Goal: Task Accomplishment & Management: Manage account settings

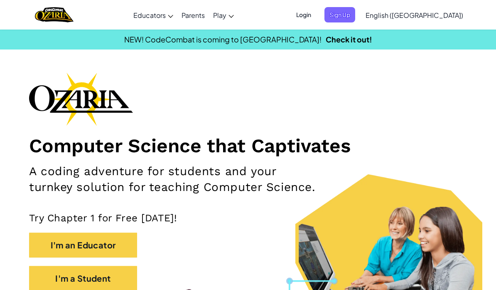
click at [316, 15] on span "Login" at bounding box center [303, 14] width 25 height 15
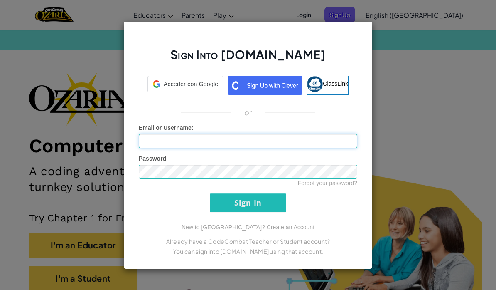
click at [300, 143] on input "Email or Username :" at bounding box center [248, 141] width 219 height 14
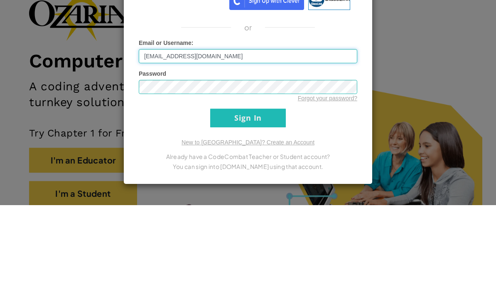
type input "[EMAIL_ADDRESS][DOMAIN_NAME]"
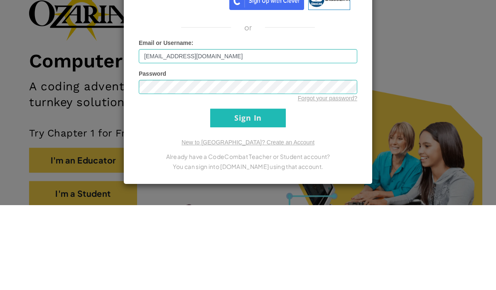
click at [148, 179] on div "Forgot your password?" at bounding box center [248, 183] width 219 height 8
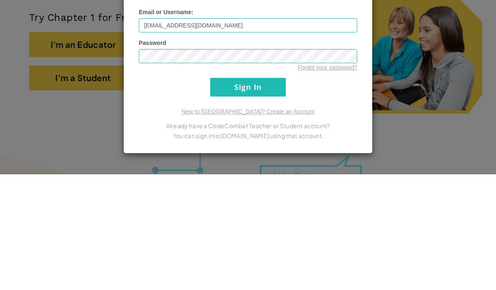
click at [260, 193] on input "Sign In" at bounding box center [248, 202] width 76 height 19
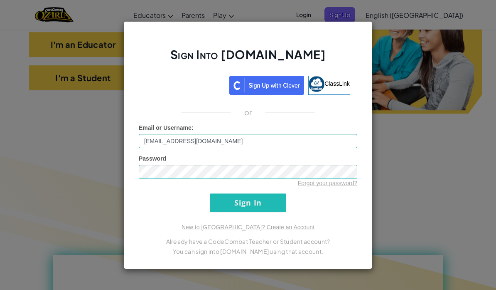
click at [261, 202] on input "Sign In" at bounding box center [248, 202] width 76 height 19
